Goal: Task Accomplishment & Management: Manage account settings

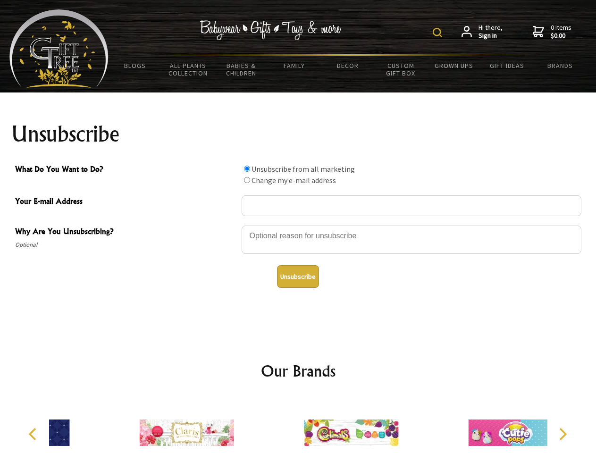
click at [439, 33] on img at bounding box center [437, 32] width 9 height 9
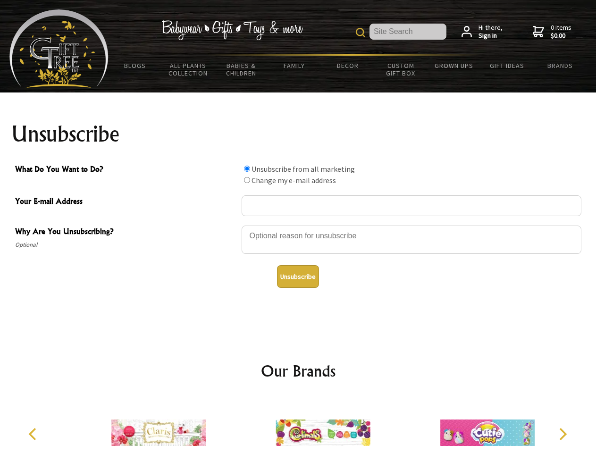
click at [298, 225] on div at bounding box center [412, 241] width 340 height 33
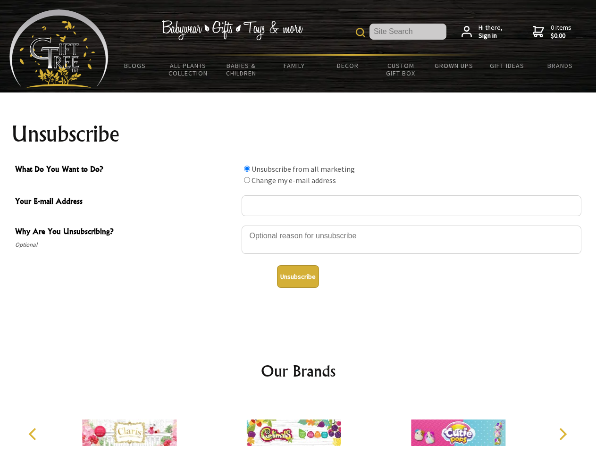
click at [247, 169] on input "What Do You Want to Do?" at bounding box center [247, 169] width 6 height 6
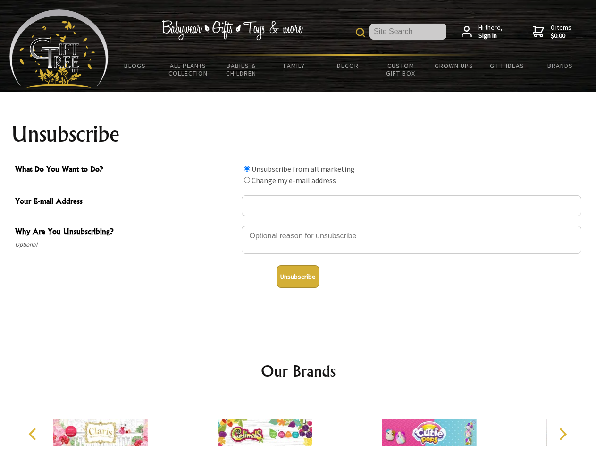
click at [247, 180] on input "What Do You Want to Do?" at bounding box center [247, 180] width 6 height 6
radio input "true"
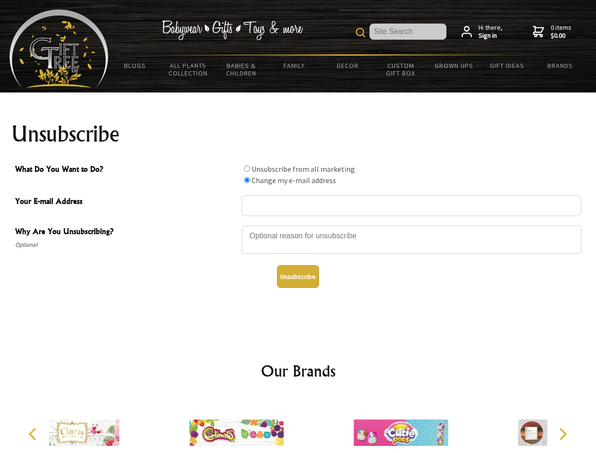
click at [298, 277] on button "Unsubscribe" at bounding box center [298, 276] width 42 height 23
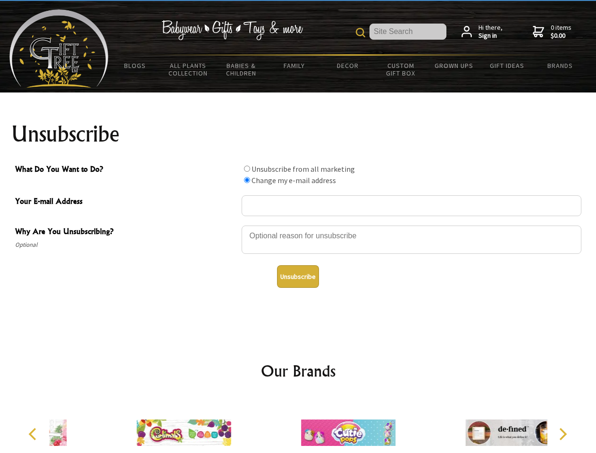
click at [298, 425] on div at bounding box center [348, 435] width 164 height 74
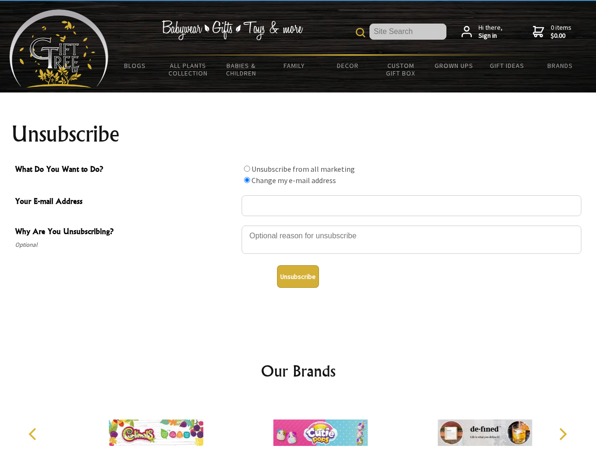
click at [34, 434] on icon "Previous" at bounding box center [33, 434] width 12 height 12
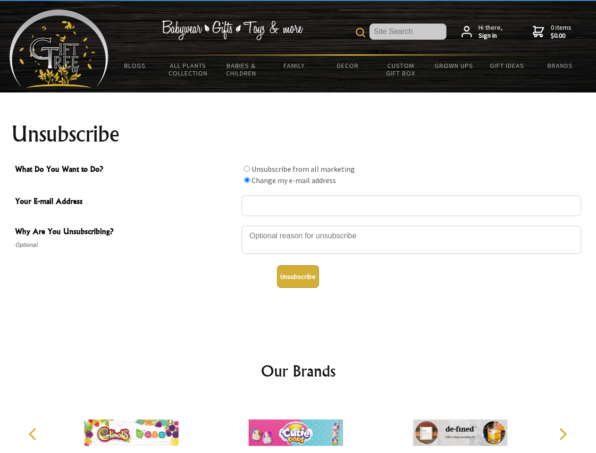
click at [563, 434] on icon "Next" at bounding box center [562, 434] width 12 height 12
